Goal: Register for event/course

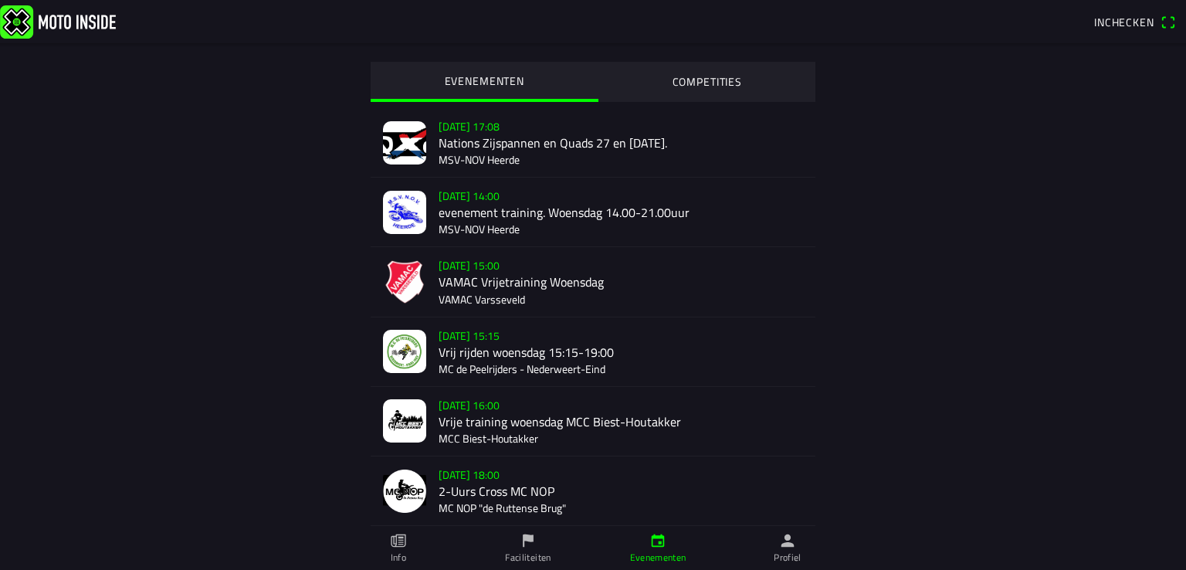
click at [511, 283] on div "[DATE] 15:00 VAMAC Vrijetraining Woensdag VAMAC Varsseveld" at bounding box center [621, 281] width 364 height 69
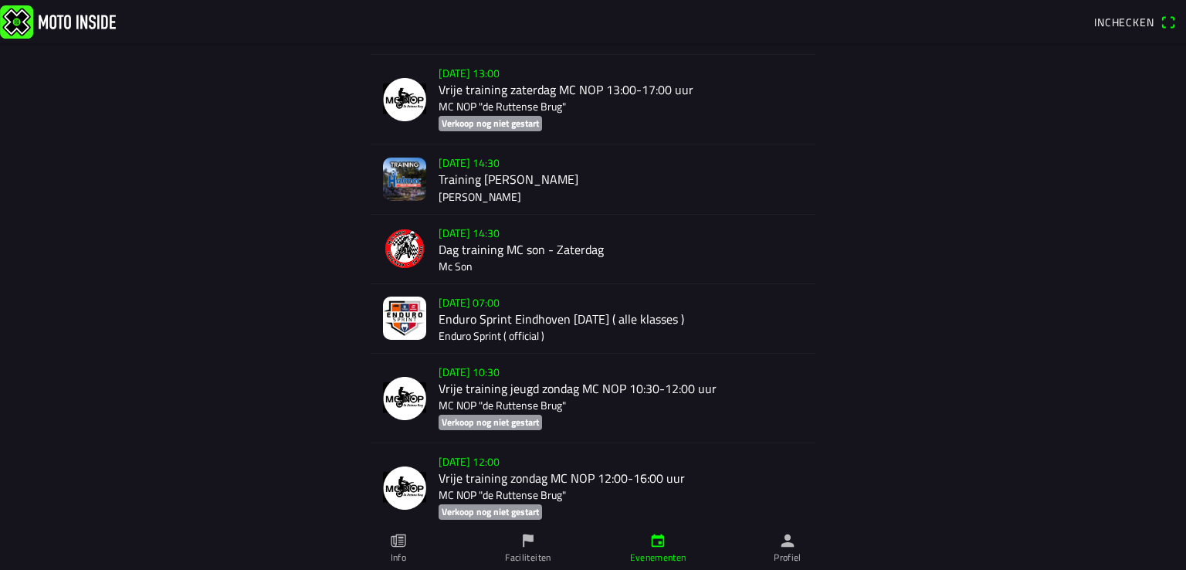
scroll to position [1147, 0]
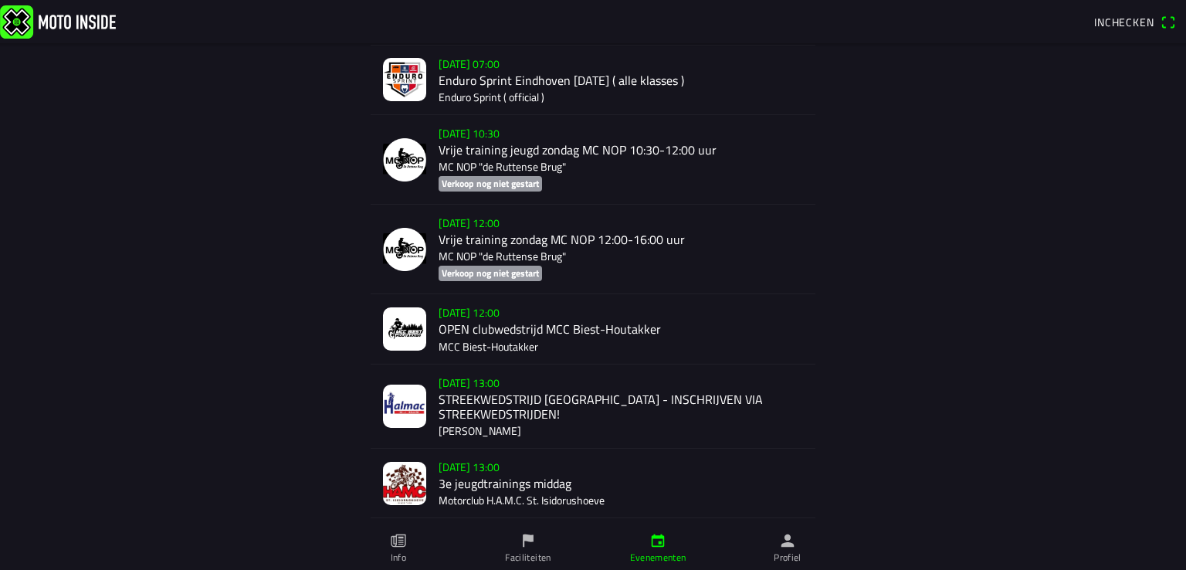
click at [547, 479] on div "[DATE] 13:00 3e jeugdtrainings middag Motorclub H.A.M.C. St. Isidorushoeve" at bounding box center [621, 483] width 364 height 69
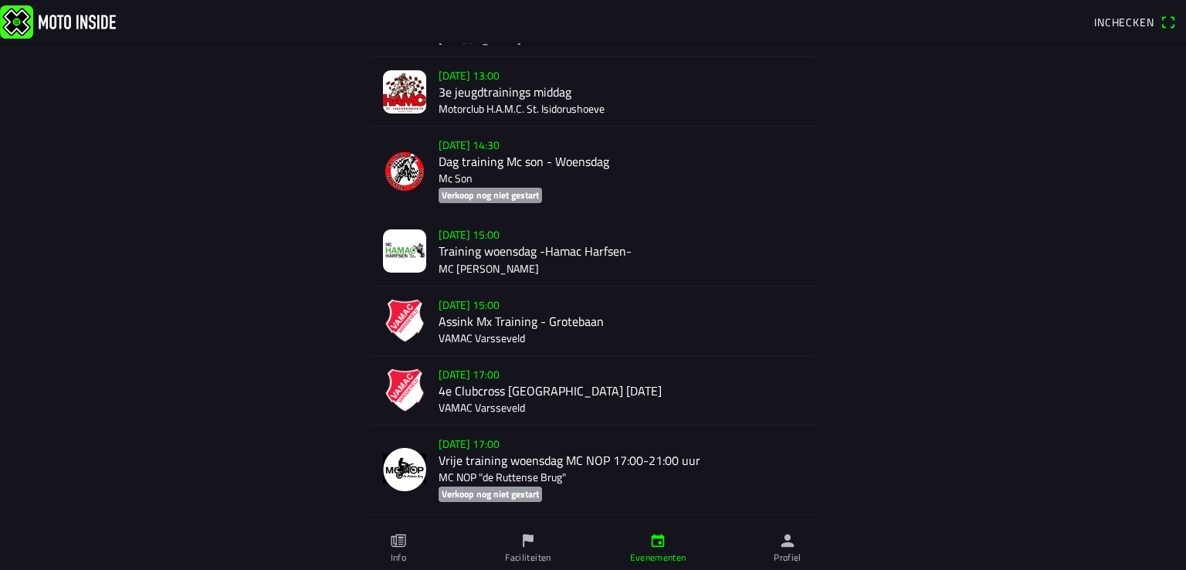
scroll to position [1530, 0]
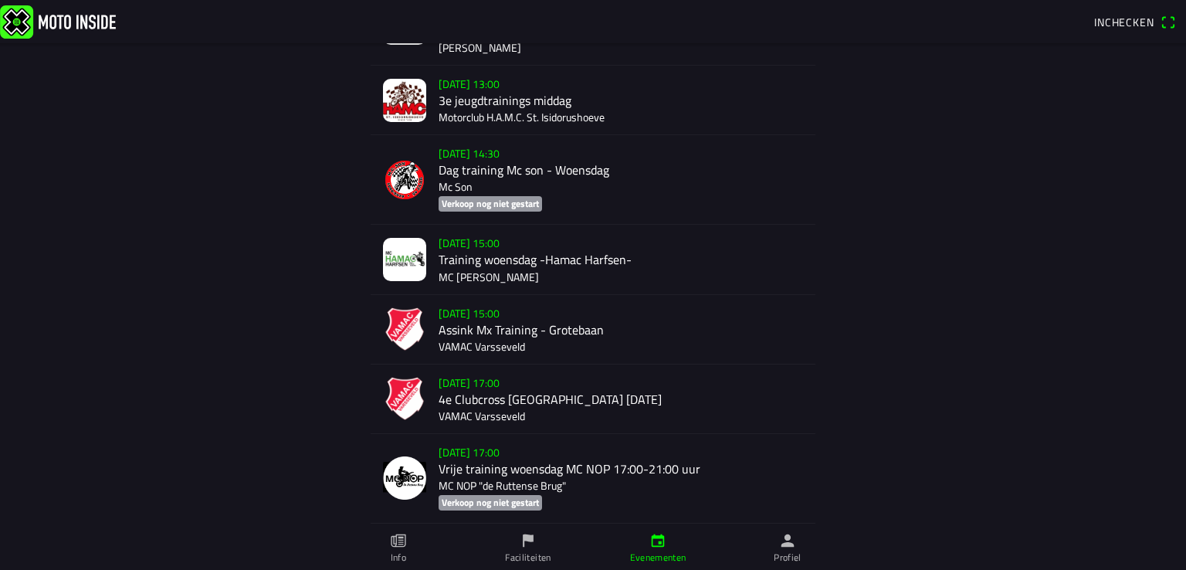
click at [472, 269] on div "[DATE] 15:00 Training woensdag -Hamac Harfsen- MC [PERSON_NAME]" at bounding box center [621, 259] width 364 height 69
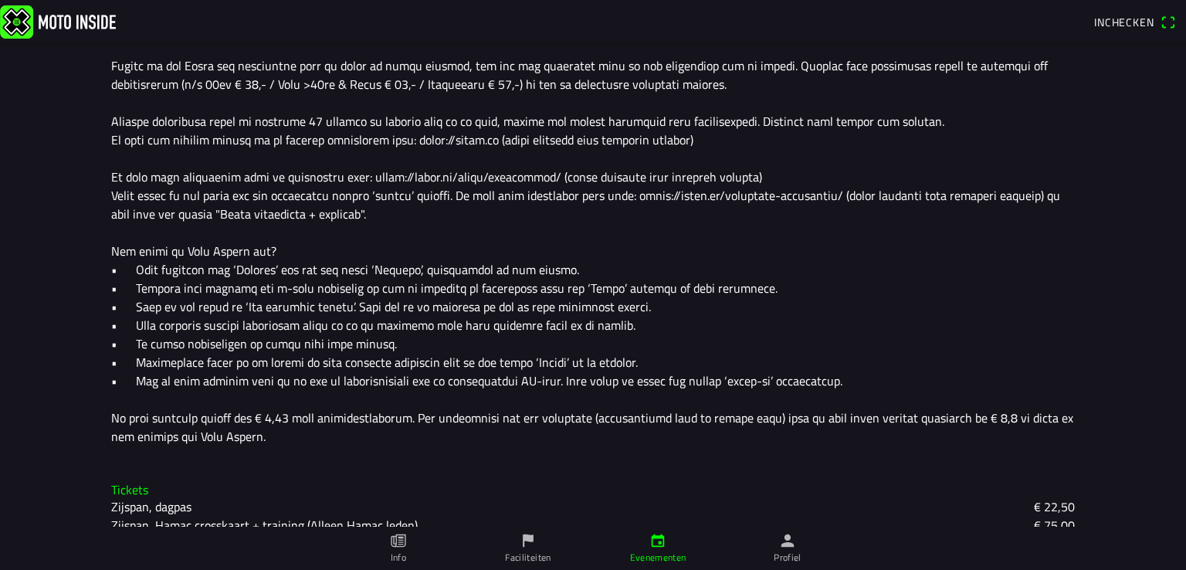
scroll to position [635, 0]
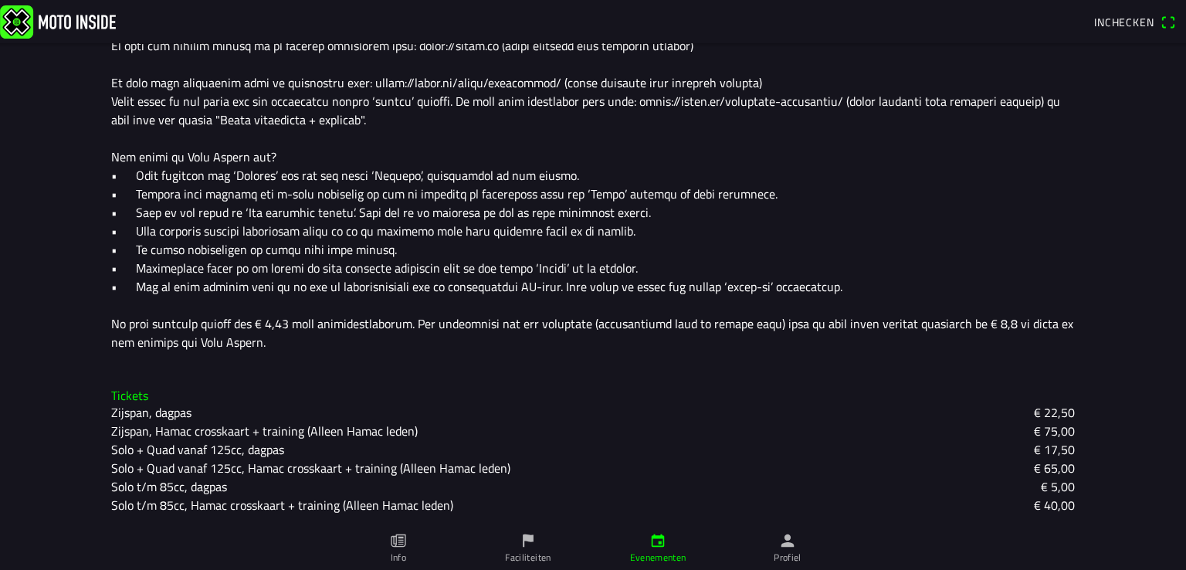
drag, startPoint x: 1184, startPoint y: 544, endPoint x: 1185, endPoint y: 280, distance: 264.1
click at [1185, 280] on div "[DATE] 15:00 - [DATE] 18:00 Training woensdag -[GEOGRAPHIC_DATA] Harfsen- MC Ha…" at bounding box center [593, 285] width 1186 height 570
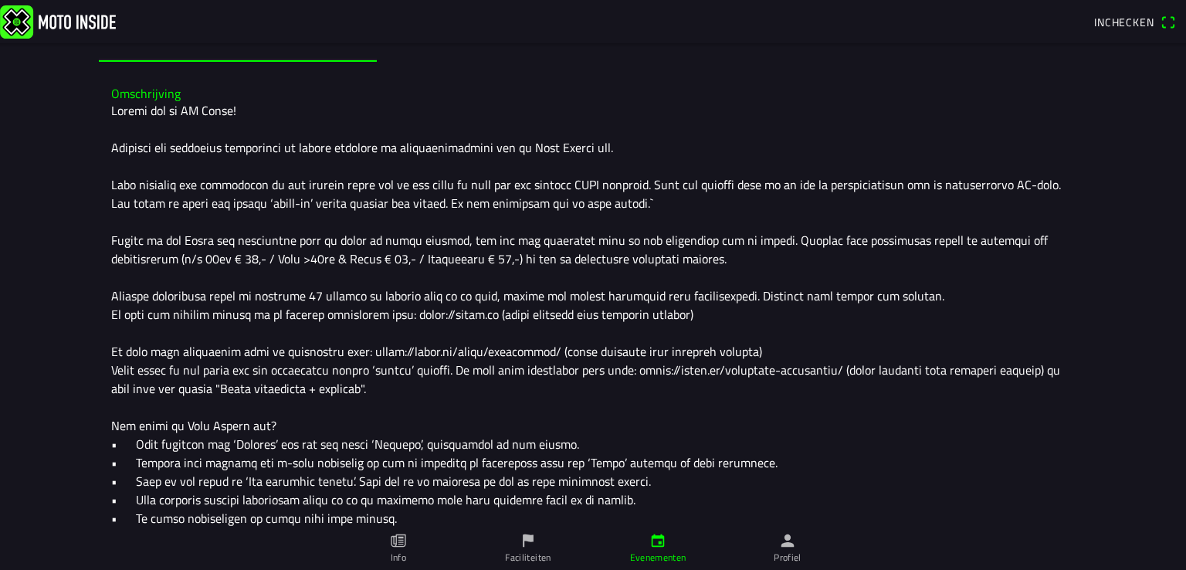
scroll to position [0, 0]
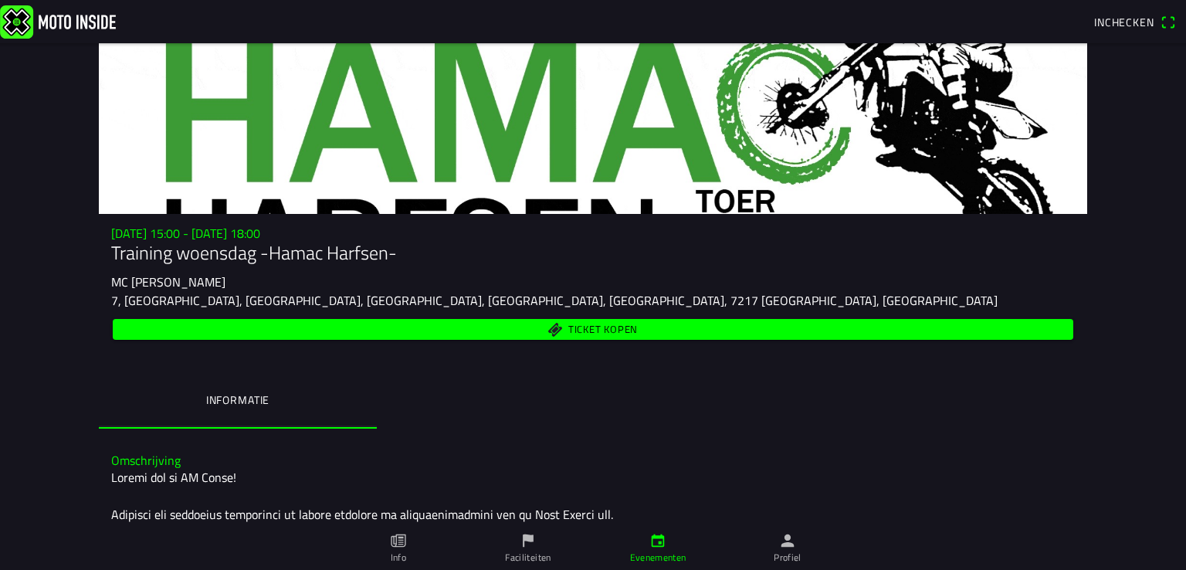
click at [1134, 21] on span "Inchecken" at bounding box center [1124, 22] width 60 height 16
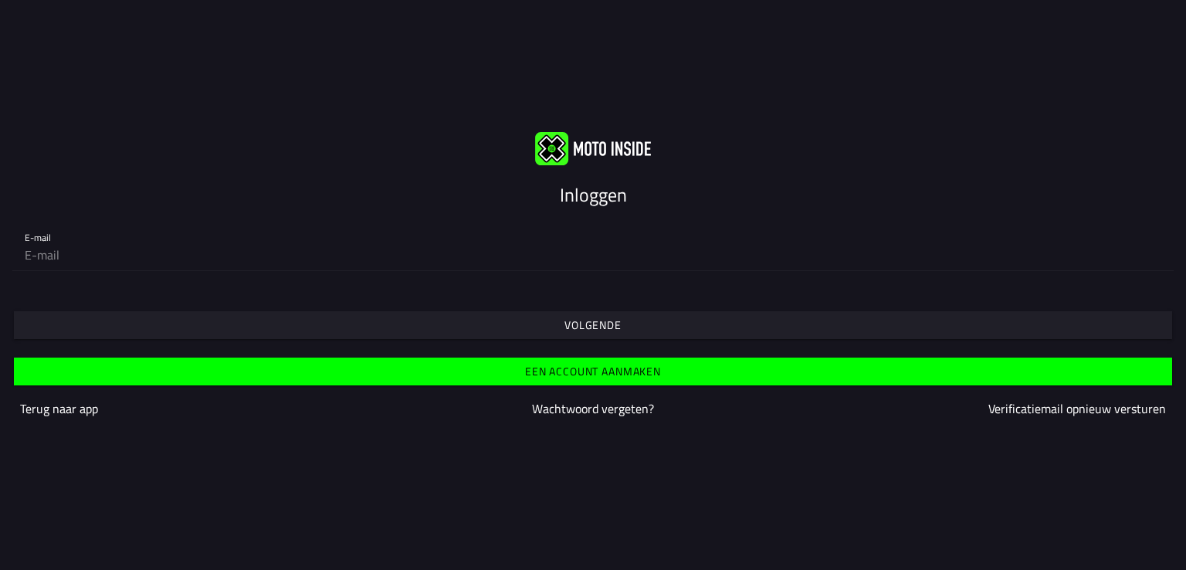
click at [318, 244] on input "email" at bounding box center [593, 254] width 1137 height 31
type input "[EMAIL_ADDRESS][DOMAIN_NAME]"
click at [0, 0] on slot "Volgende" at bounding box center [0, 0] width 0 height 0
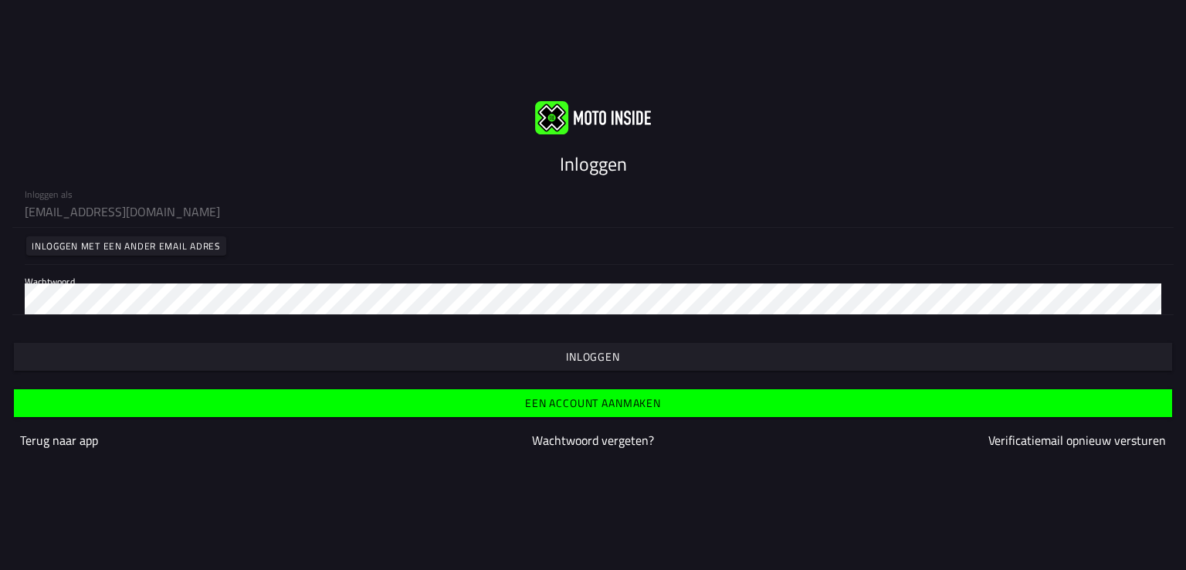
click at [0, 0] on slot "Inloggen" at bounding box center [0, 0] width 0 height 0
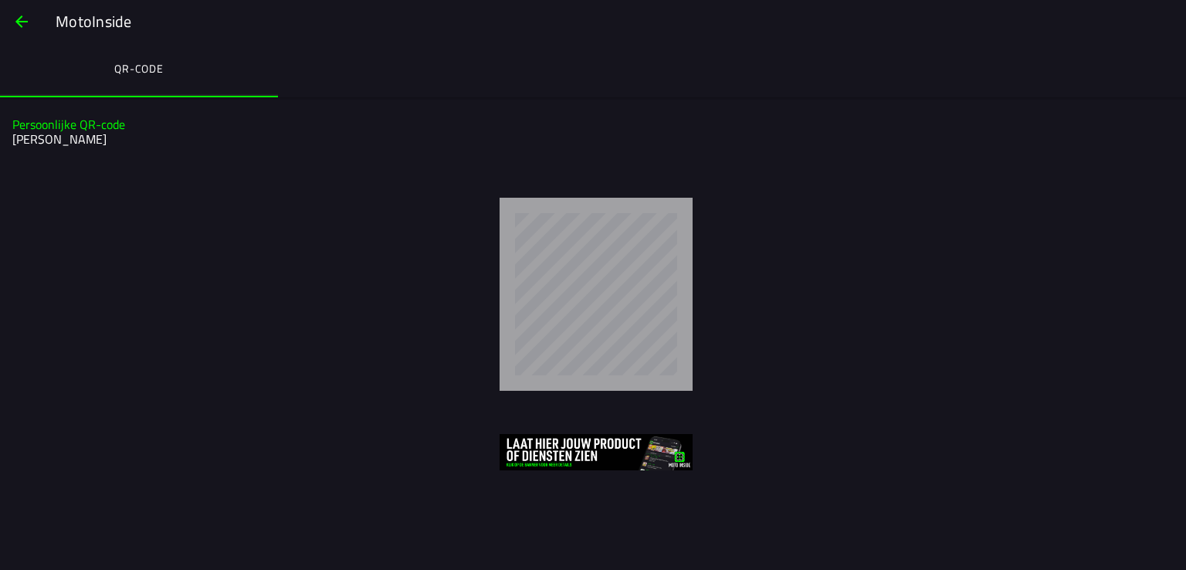
click at [25, 25] on span "button" at bounding box center [21, 21] width 19 height 37
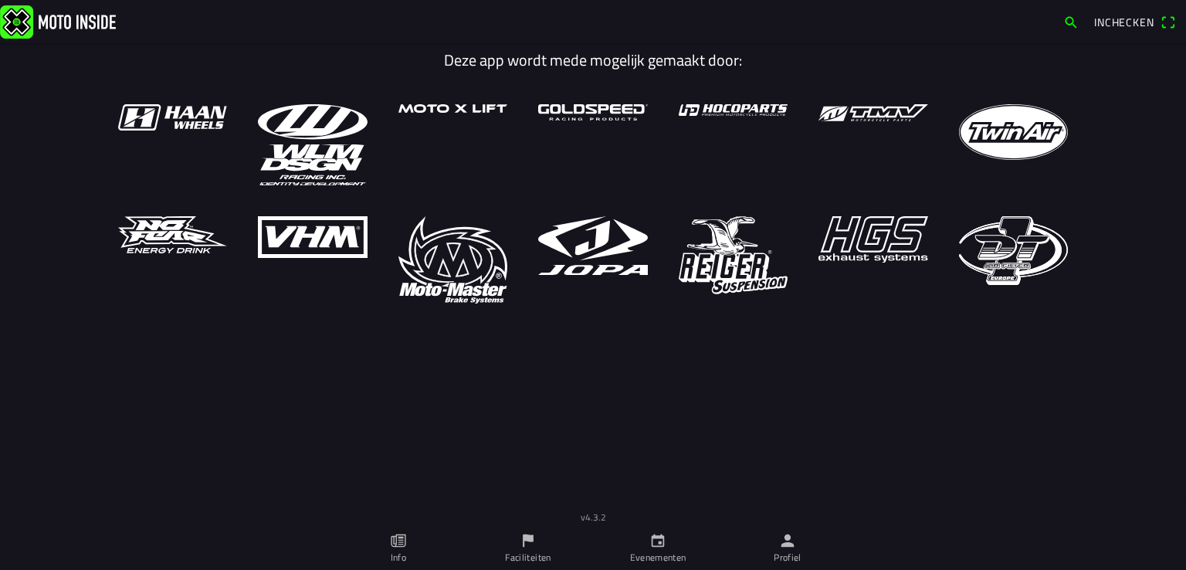
click at [652, 551] on link "Evenementen" at bounding box center [658, 548] width 130 height 43
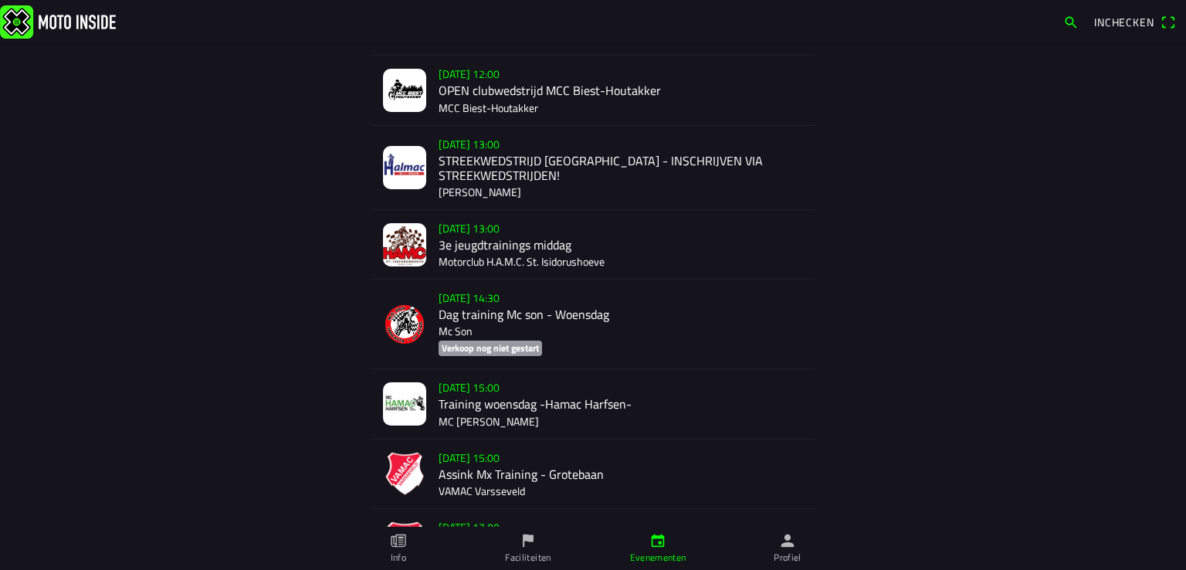
scroll to position [1392, 0]
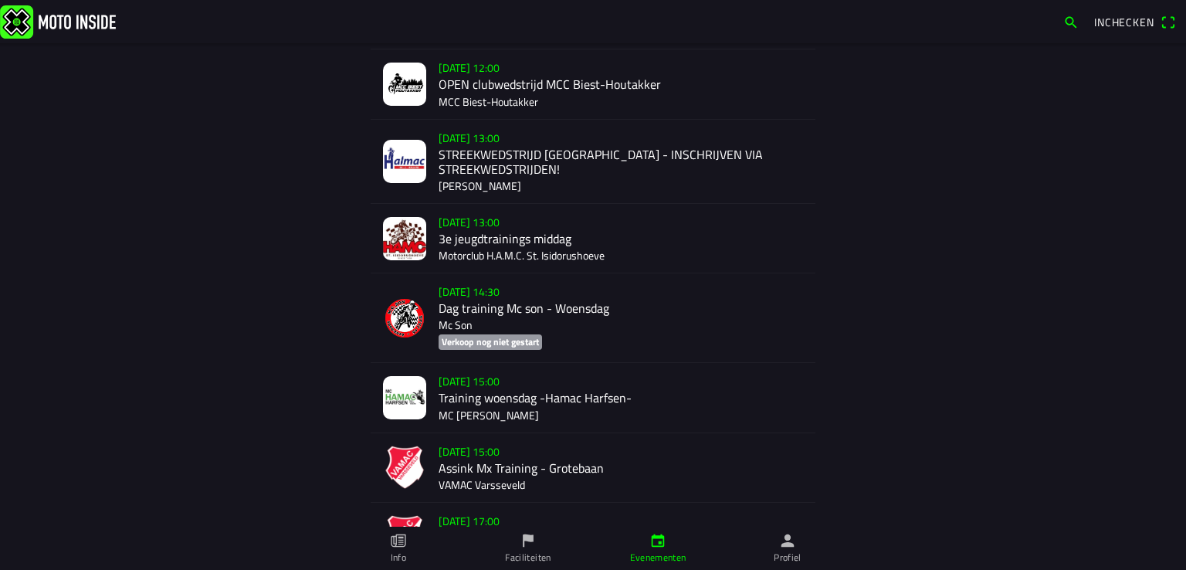
click at [458, 399] on div "[DATE] 15:00 Training woensdag -Hamac Harfsen- MC [PERSON_NAME]" at bounding box center [621, 397] width 364 height 69
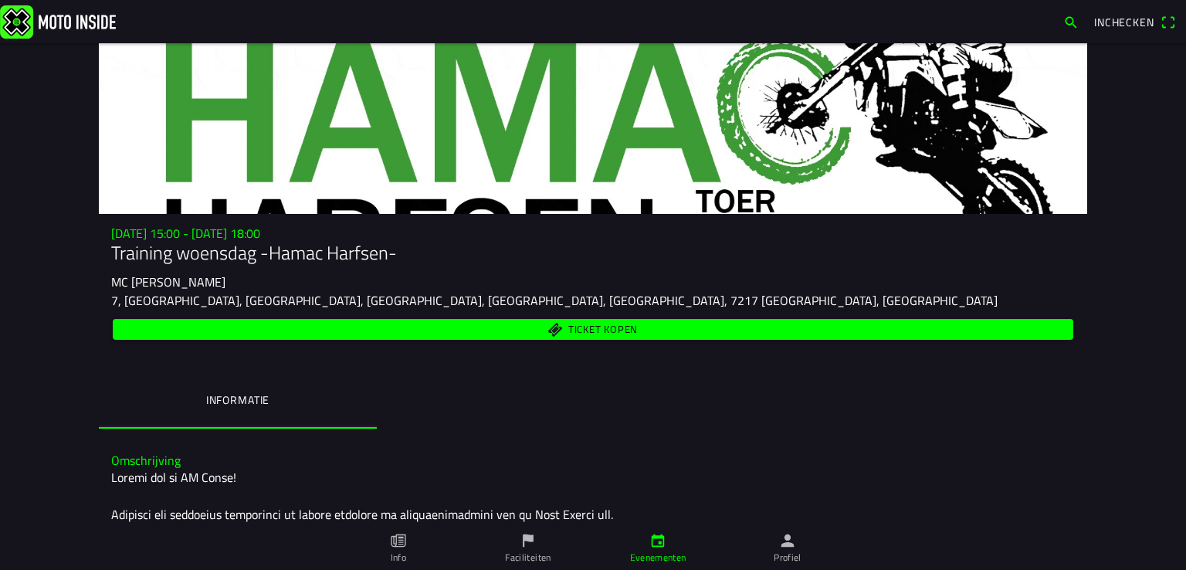
click at [66, 19] on img at bounding box center [58, 21] width 116 height 33
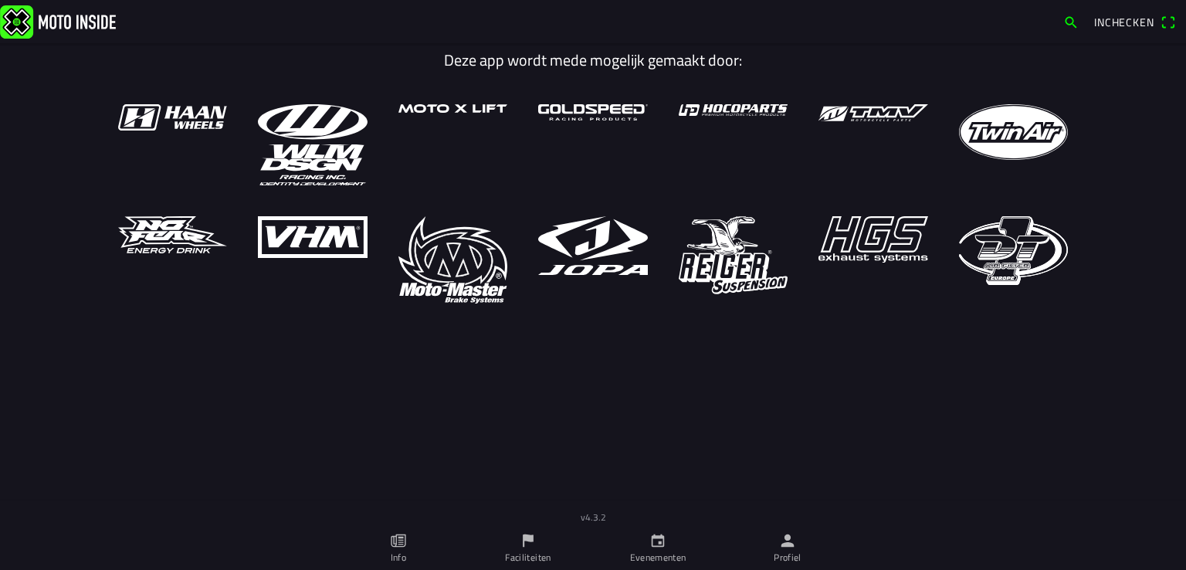
click at [663, 558] on ion-label "Evenementen" at bounding box center [658, 558] width 56 height 14
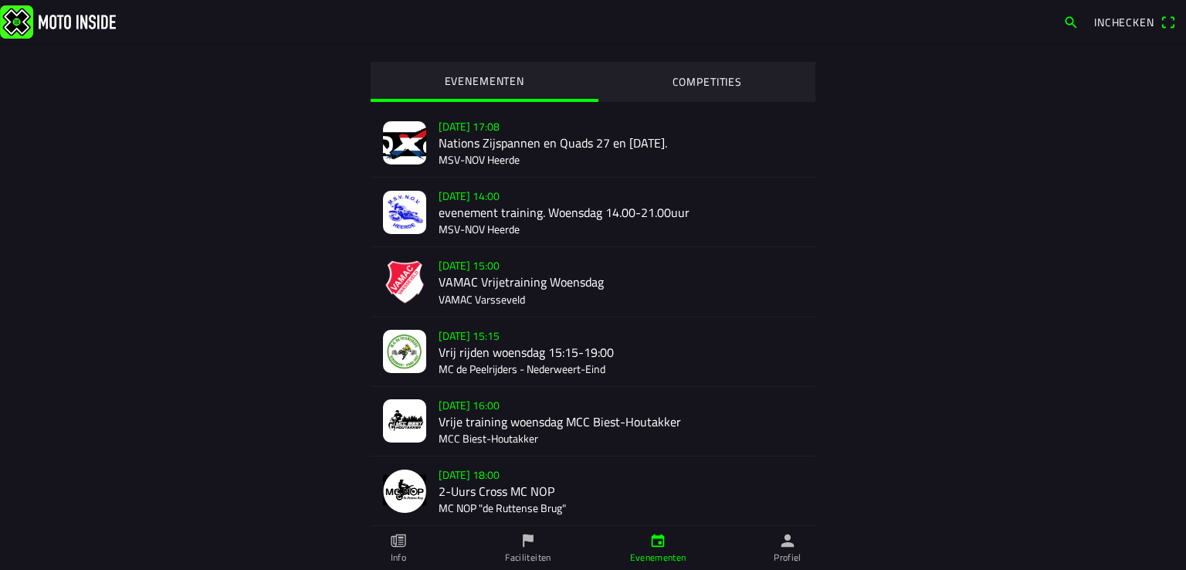
click at [1174, 290] on main "EVENEMENTEN COMPETITIES [DATE] 17:08 Nations Zijspannen en Quads 27 en [DATE]. …" at bounding box center [593, 306] width 1186 height 527
